Goal: Information Seeking & Learning: Learn about a topic

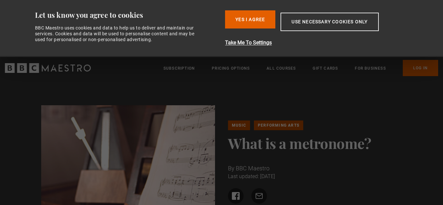
click at [17, 20] on div "Consent Details [#IABV2SETTINGS#] About Let us know you agree to cookies BBC Ma…" at bounding box center [221, 28] width 408 height 57
click at [366, 79] on header "Menu Close Subscription Pricing Options All Courses Gift Cards For business Alr…" at bounding box center [221, 68] width 443 height 23
click at [315, 26] on button "Use necessary cookies only" at bounding box center [329, 22] width 98 height 18
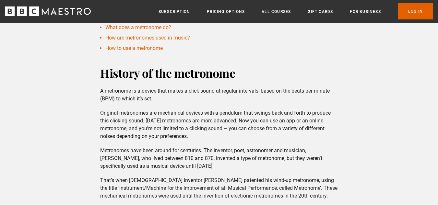
scroll to position [249, 0]
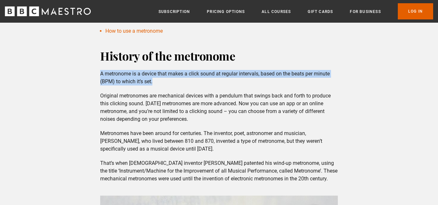
drag, startPoint x: 100, startPoint y: 74, endPoint x: 319, endPoint y: 81, distance: 218.9
copy p "A metronome is a device that makes a click sound at regular intervals, based on…"
